Goal: Task Accomplishment & Management: Complete application form

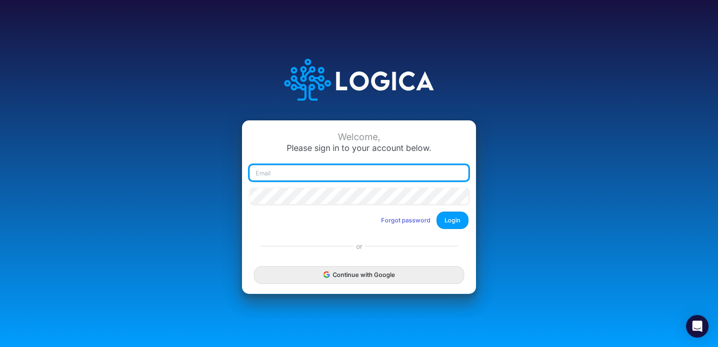
drag, startPoint x: 0, startPoint y: 0, endPoint x: 396, endPoint y: 179, distance: 434.0
click at [396, 179] on input "email" at bounding box center [358, 173] width 219 height 16
type input "[PERSON_NAME][EMAIL_ADDRESS][PERSON_NAME][DOMAIN_NAME]"
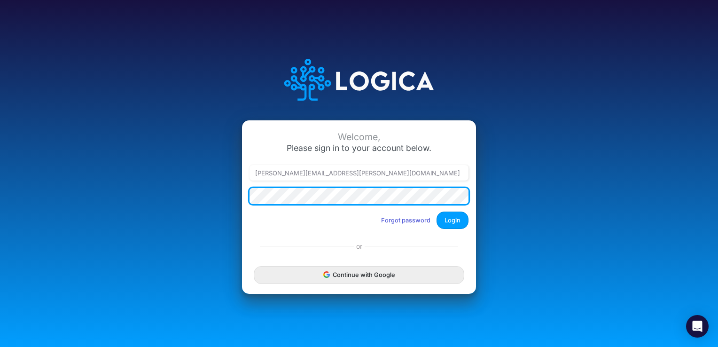
click at [436, 211] on button "Login" at bounding box center [452, 219] width 32 height 17
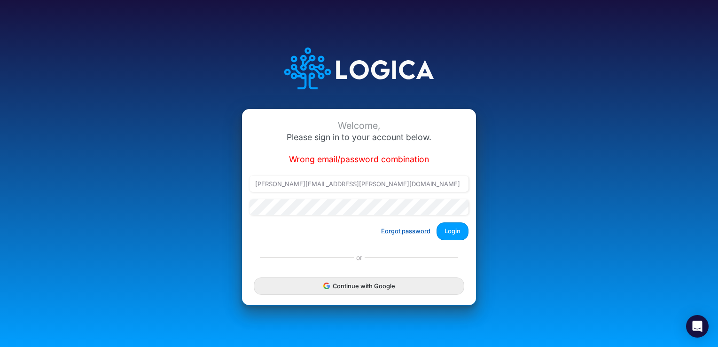
click at [404, 233] on button "Forgot password" at bounding box center [406, 231] width 62 height 16
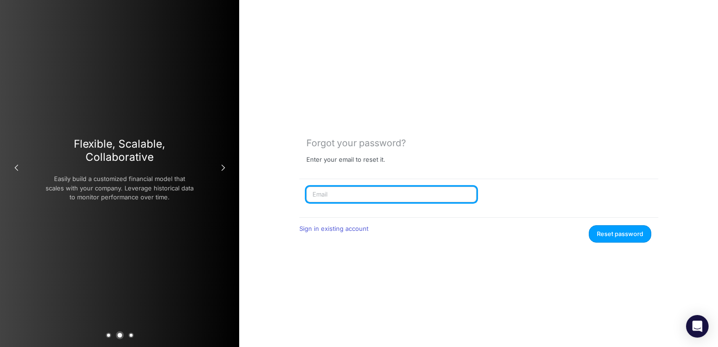
click at [352, 194] on input "text" at bounding box center [391, 195] width 170 height 16
type input "[PERSON_NAME][EMAIL_ADDRESS][PERSON_NAME][DOMAIN_NAME]"
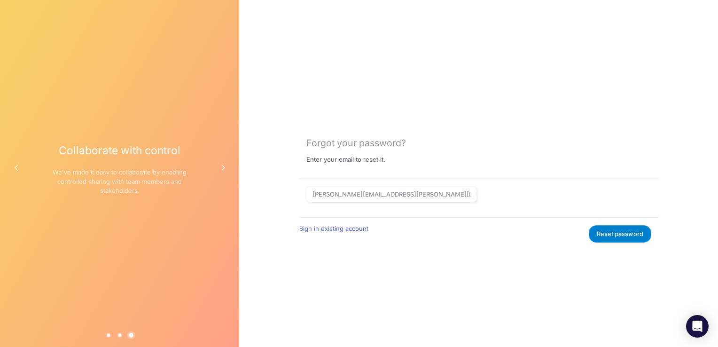
click at [617, 235] on button "Reset password" at bounding box center [620, 233] width 62 height 17
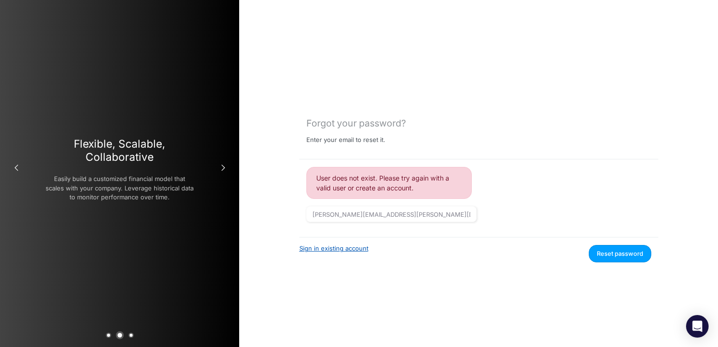
click at [330, 247] on link "Sign in existing account" at bounding box center [333, 248] width 69 height 8
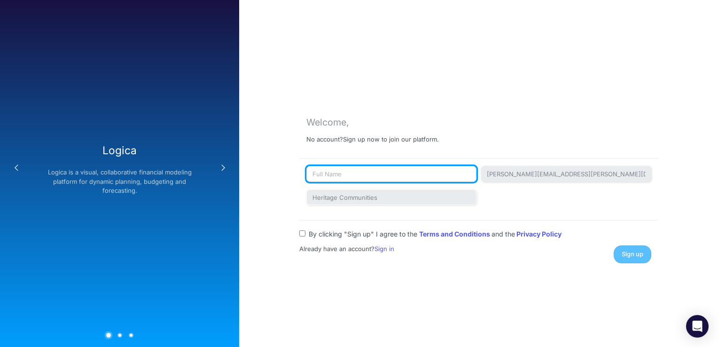
click at [330, 178] on input "text" at bounding box center [391, 174] width 170 height 16
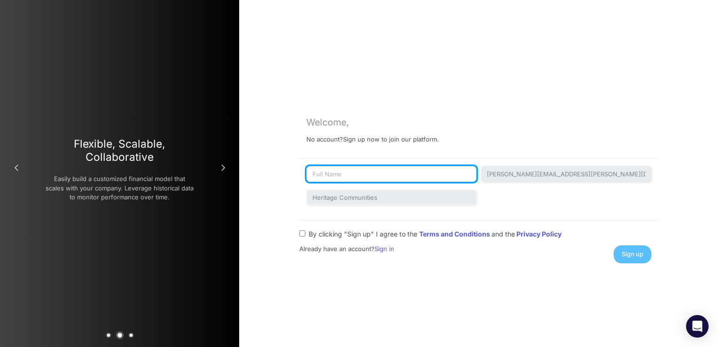
type input "Patty Ryckman"
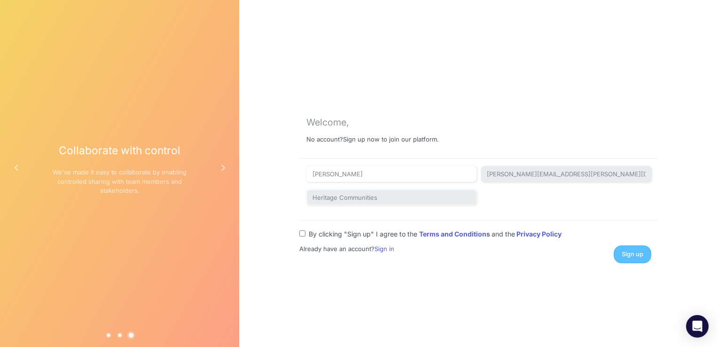
click at [300, 234] on input "By clicking "Sign up" I agree to the Terms and Conditions and the Privacy Policy" at bounding box center [302, 233] width 6 height 6
checkbox input "true"
click at [639, 256] on span "Sign up" at bounding box center [633, 253] width 22 height 7
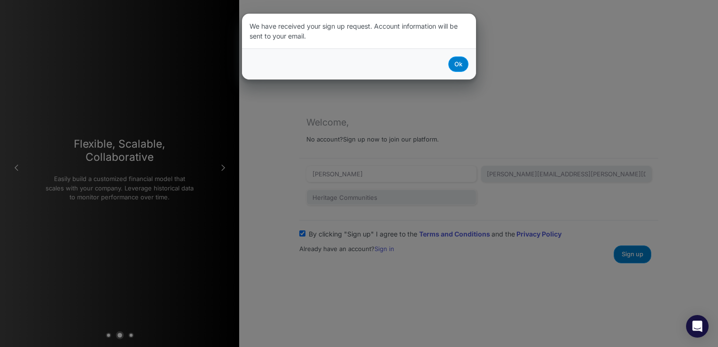
click at [461, 65] on button "Ok" at bounding box center [458, 64] width 20 height 16
